Goal: Information Seeking & Learning: Check status

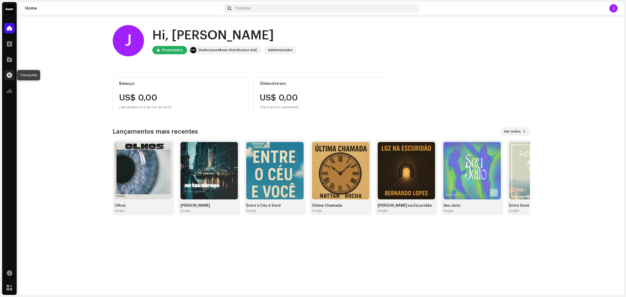
click at [6, 73] on div at bounding box center [9, 75] width 10 height 10
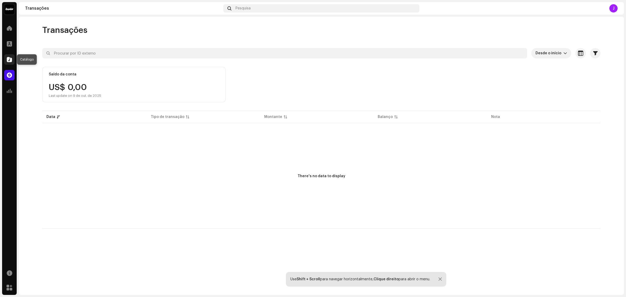
click at [12, 62] on div at bounding box center [9, 59] width 10 height 10
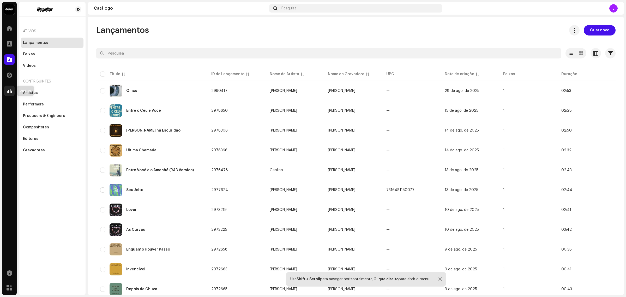
click at [14, 92] on div at bounding box center [9, 90] width 10 height 10
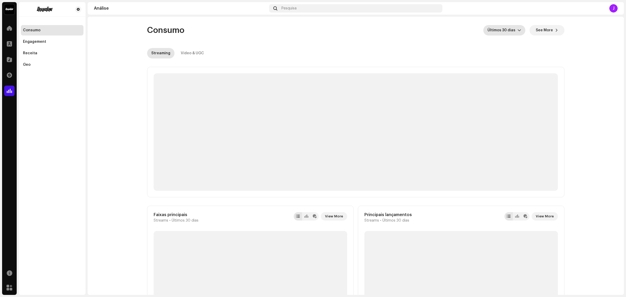
click at [510, 29] on span "Últimos 30 dias" at bounding box center [502, 30] width 30 height 10
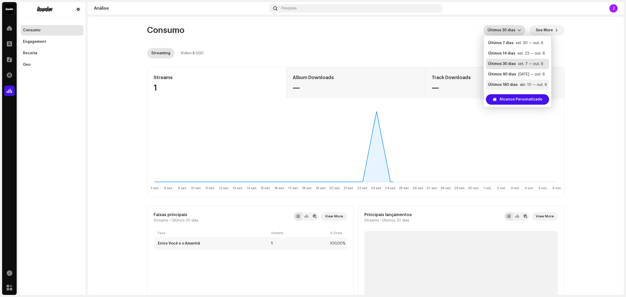
click at [520, 80] on li "Últimos 180 [PERSON_NAME] abr. 10 — out. 6" at bounding box center [517, 84] width 63 height 10
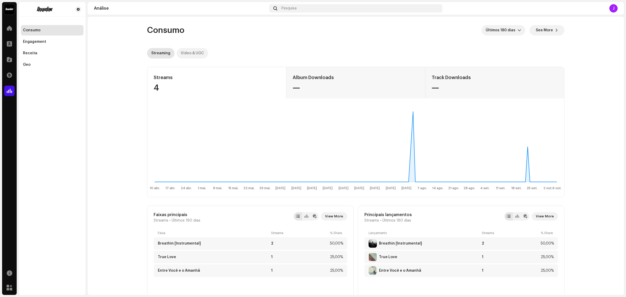
drag, startPoint x: 205, startPoint y: 53, endPoint x: 199, endPoint y: 52, distance: 6.0
click at [202, 53] on p-tab "Video & UGC" at bounding box center [192, 53] width 32 height 10
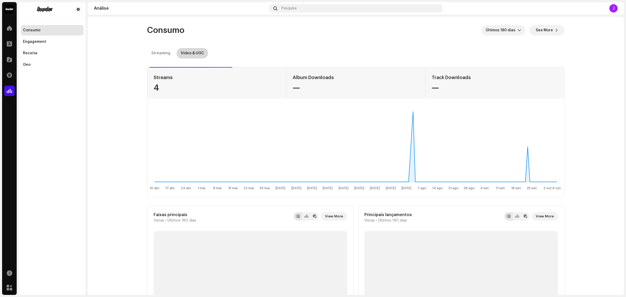
click at [197, 52] on div "Video & UGC" at bounding box center [192, 53] width 23 height 10
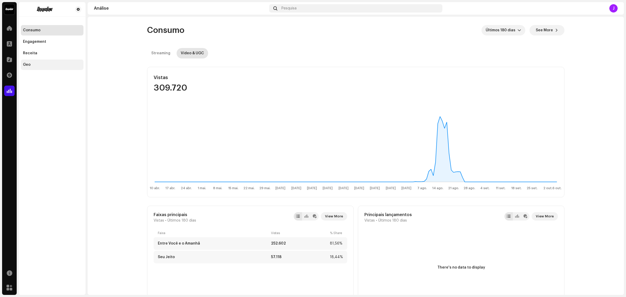
click at [46, 63] on div "Geo" at bounding box center [52, 65] width 58 height 4
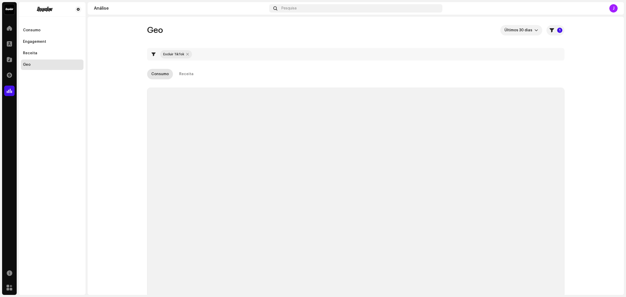
checkbox input "true"
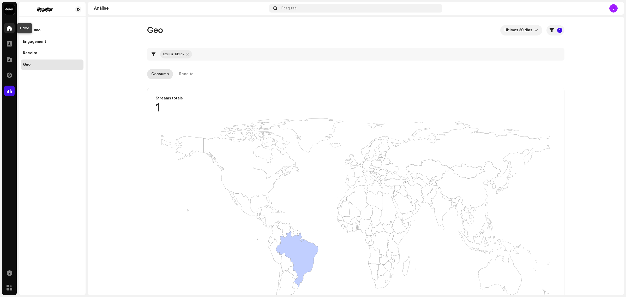
click at [8, 29] on span at bounding box center [9, 28] width 5 height 4
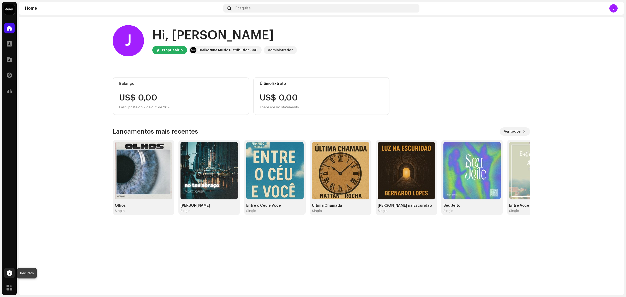
click at [8, 271] on span at bounding box center [9, 273] width 5 height 4
click at [34, 276] on div "Central de Ajuda" at bounding box center [38, 274] width 31 height 4
